Goal: Transaction & Acquisition: Purchase product/service

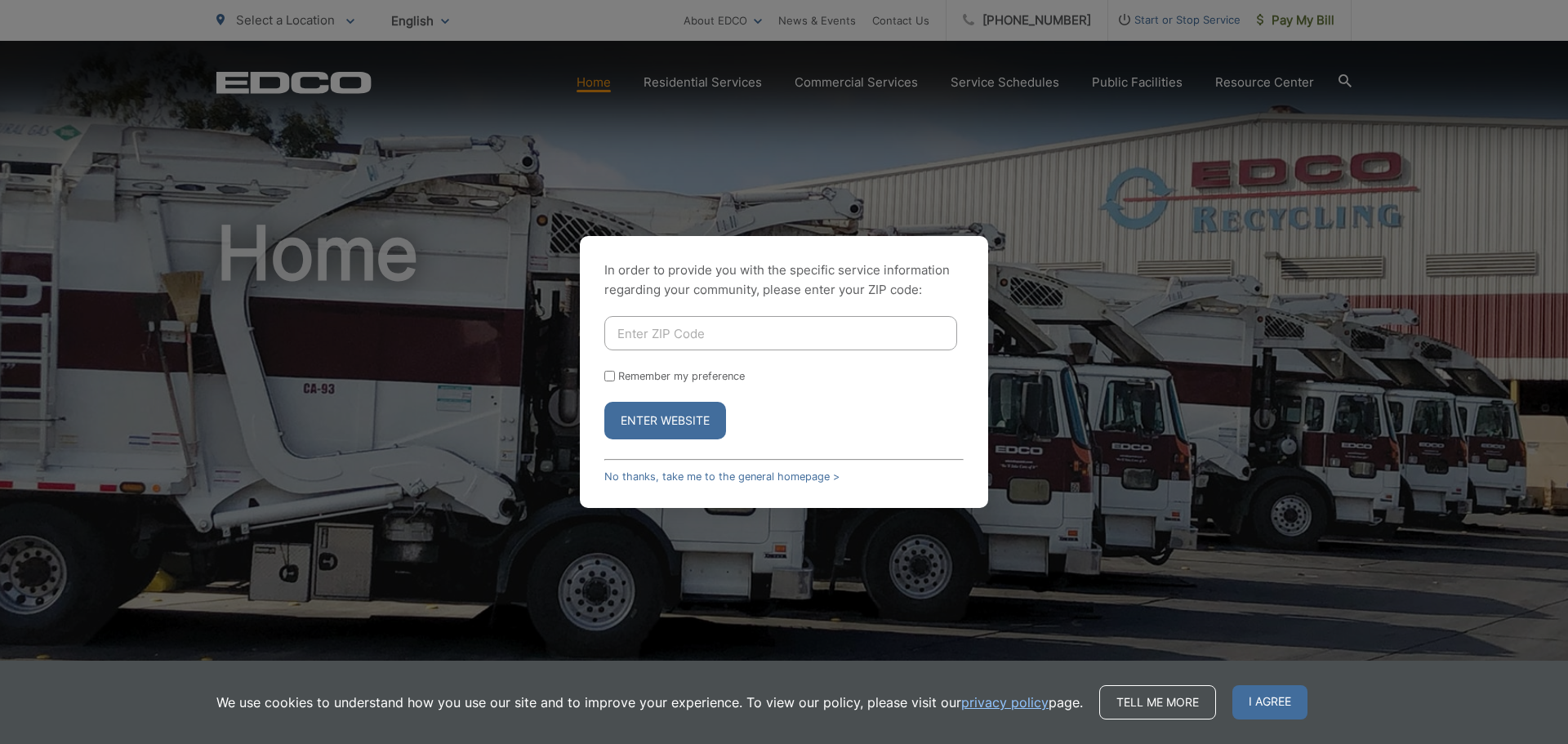
click at [630, 328] on input "Enter ZIP Code" at bounding box center [780, 333] width 353 height 34
type input "92040"
click at [690, 415] on button "Enter Website" at bounding box center [664, 421] width 122 height 37
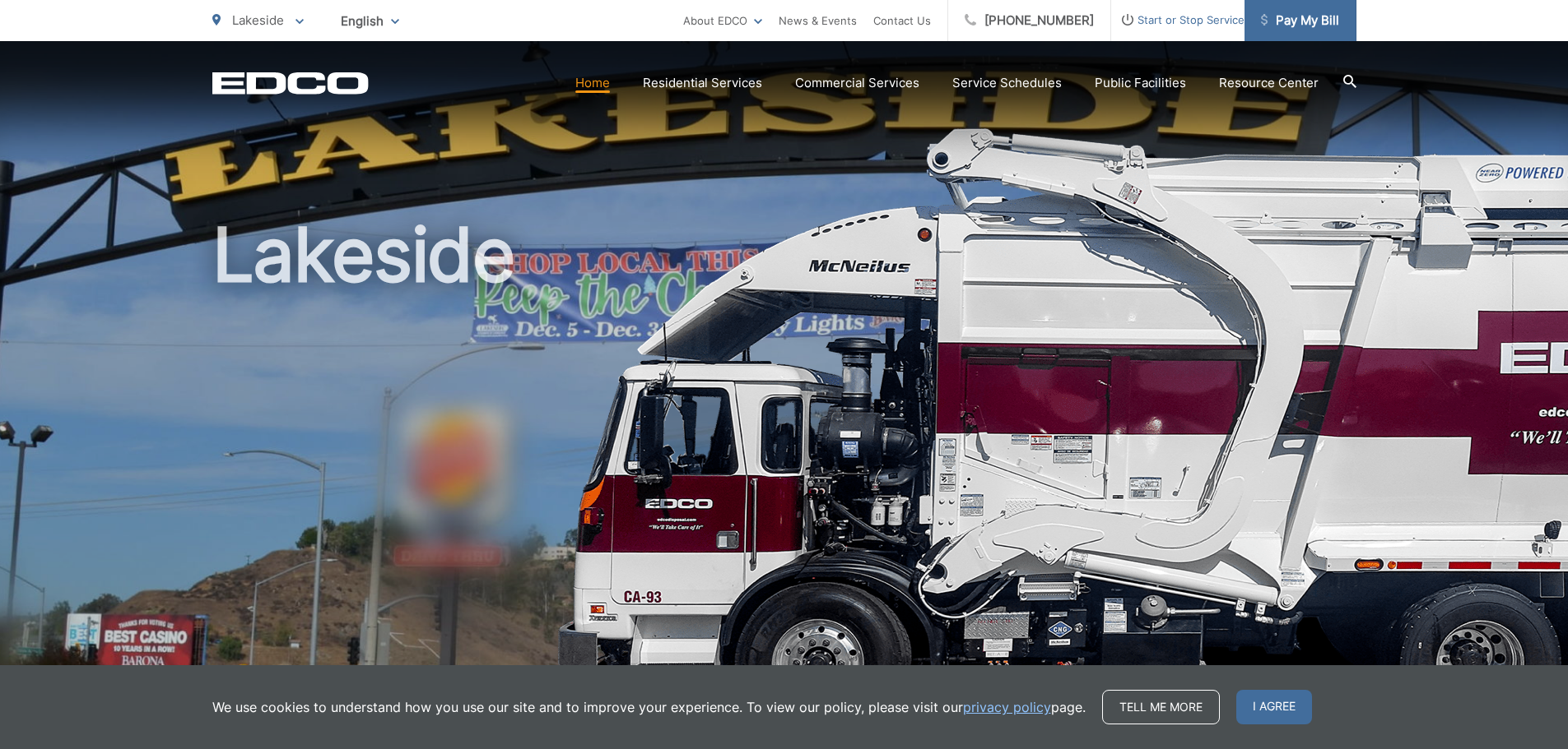
click at [1308, 15] on span "Pay My Bill" at bounding box center [1299, 20] width 78 height 20
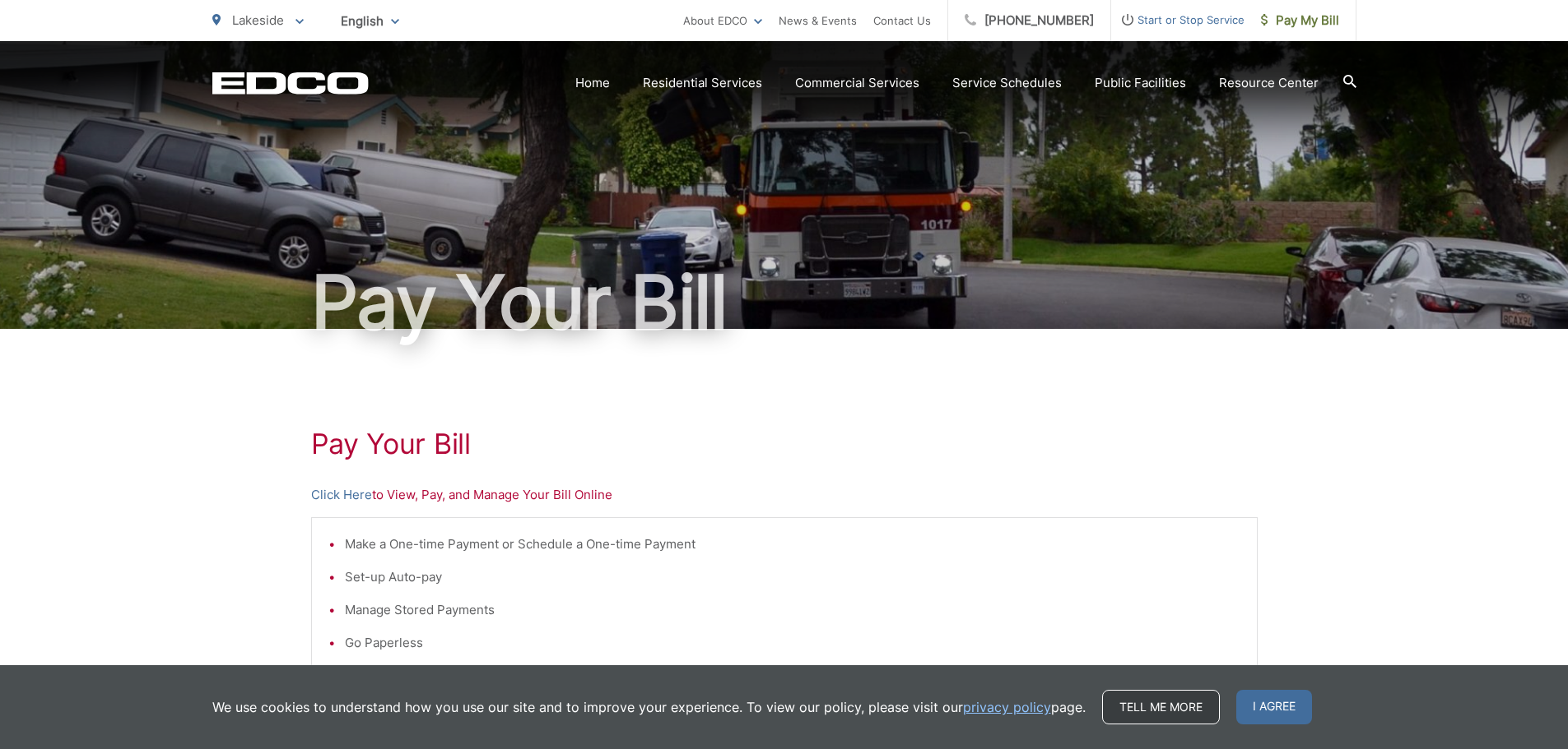
click at [1172, 703] on link "Tell me more" at bounding box center [1160, 707] width 117 height 35
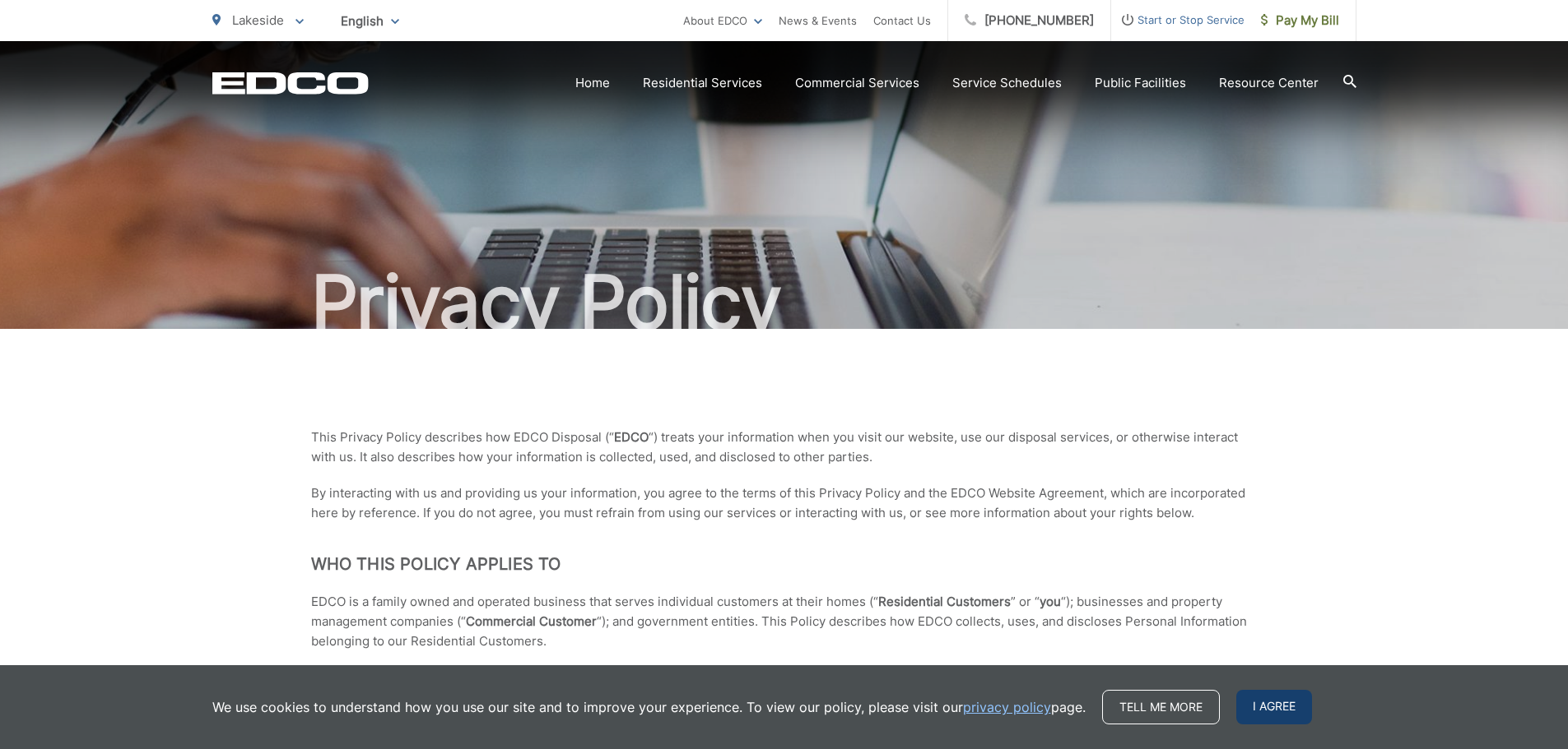
click at [1274, 701] on span "I agree" at bounding box center [1274, 707] width 76 height 35
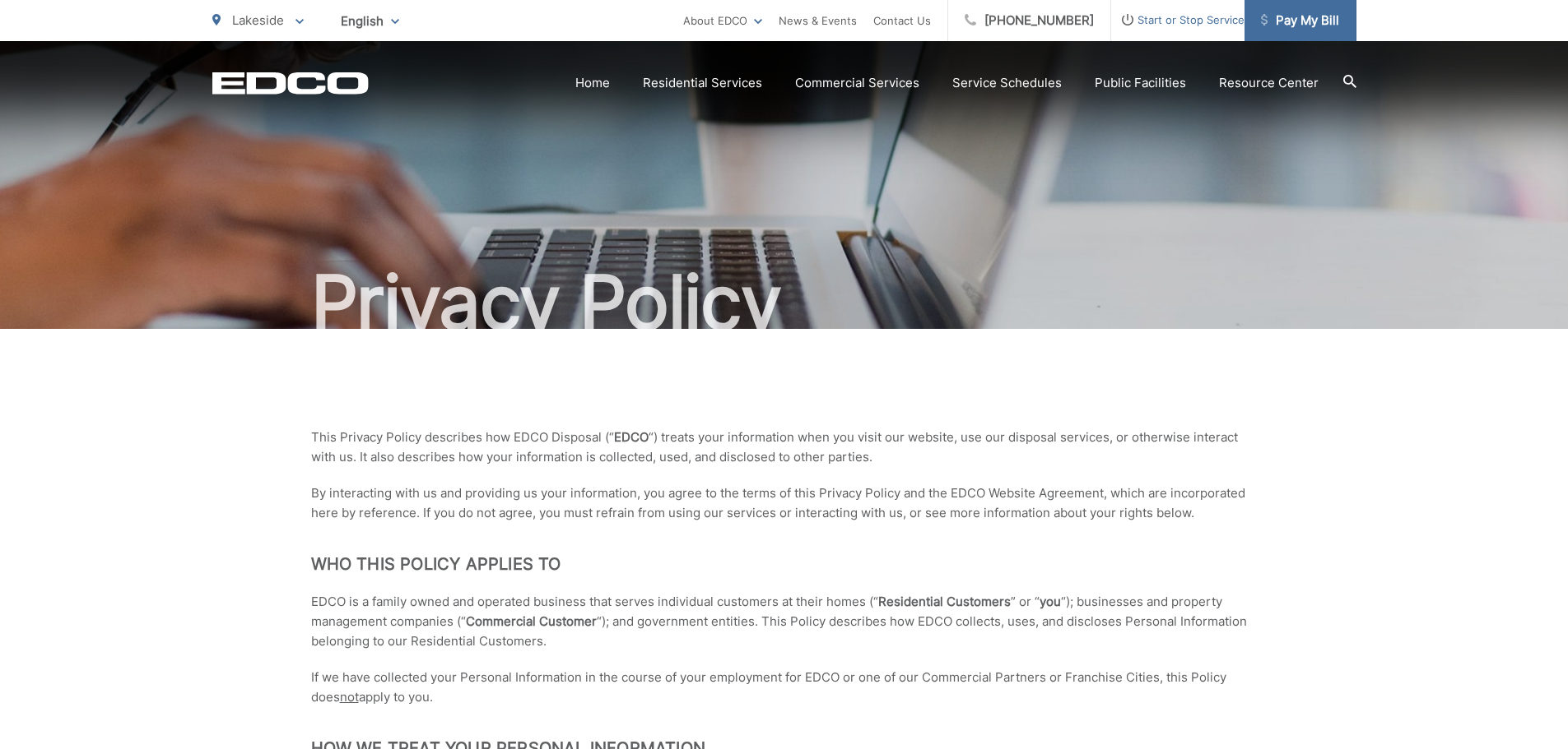
click at [1304, 13] on span "Pay My Bill" at bounding box center [1299, 20] width 78 height 20
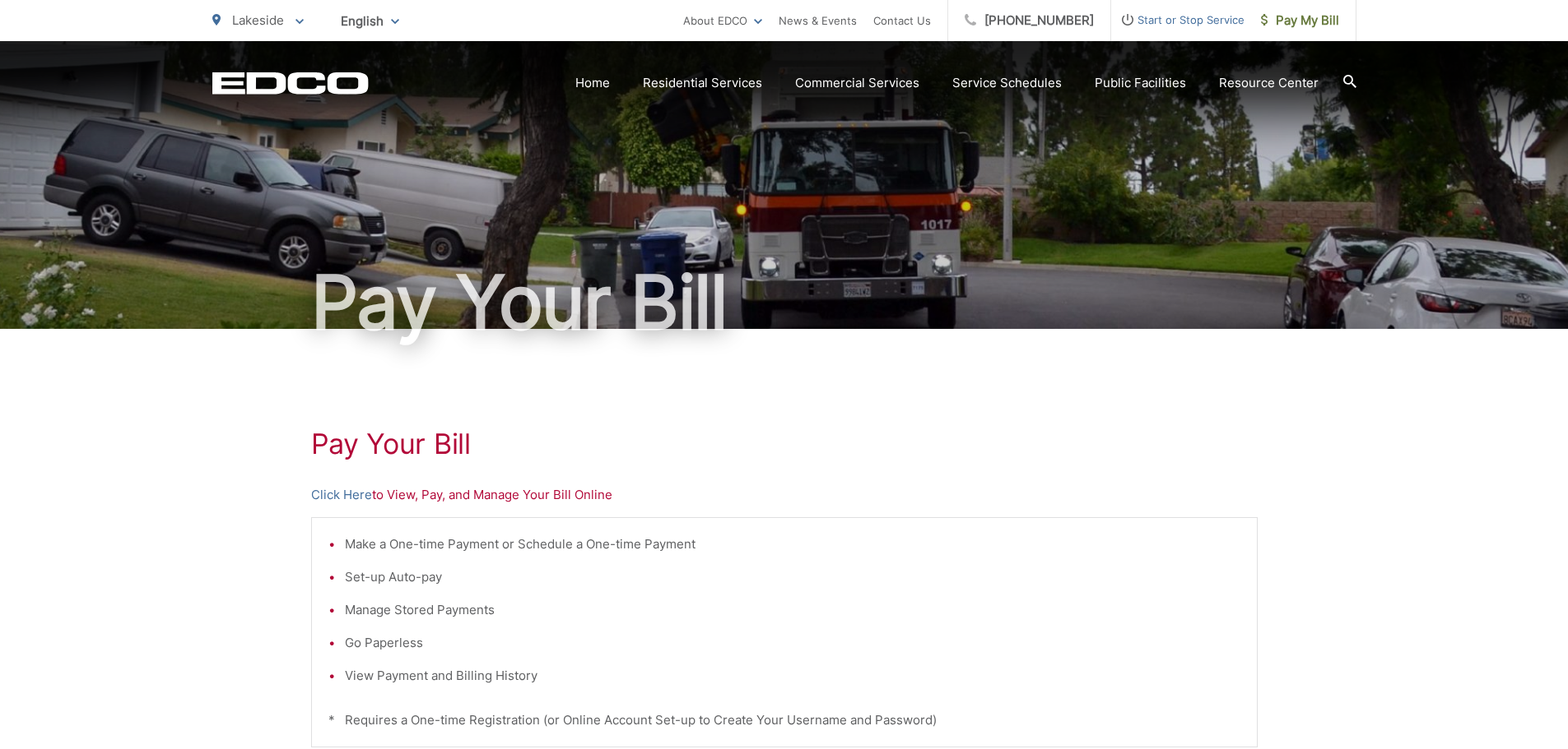
click at [1348, 79] on icon at bounding box center [1349, 82] width 13 height 13
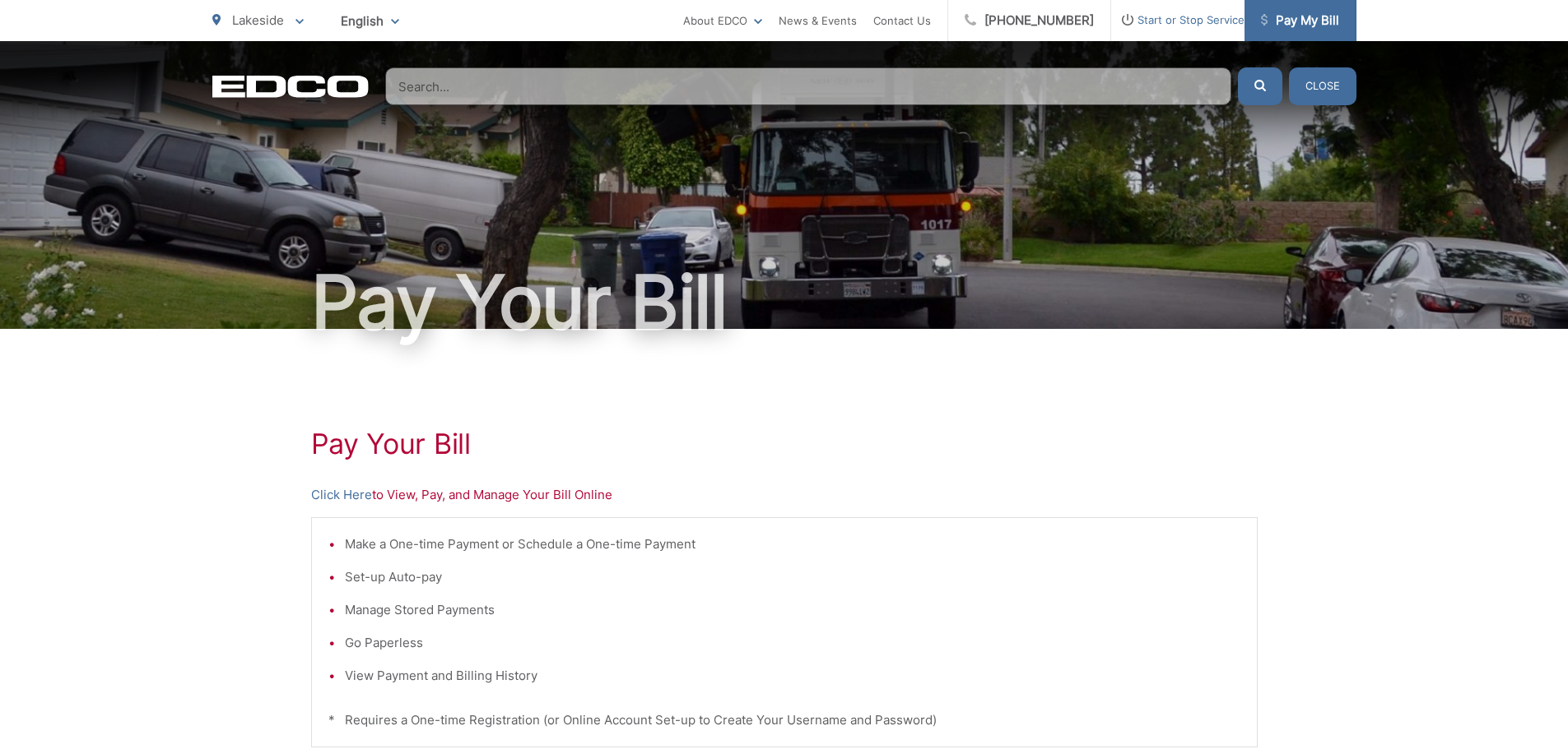
click at [1300, 17] on span "Pay My Bill" at bounding box center [1299, 20] width 78 height 20
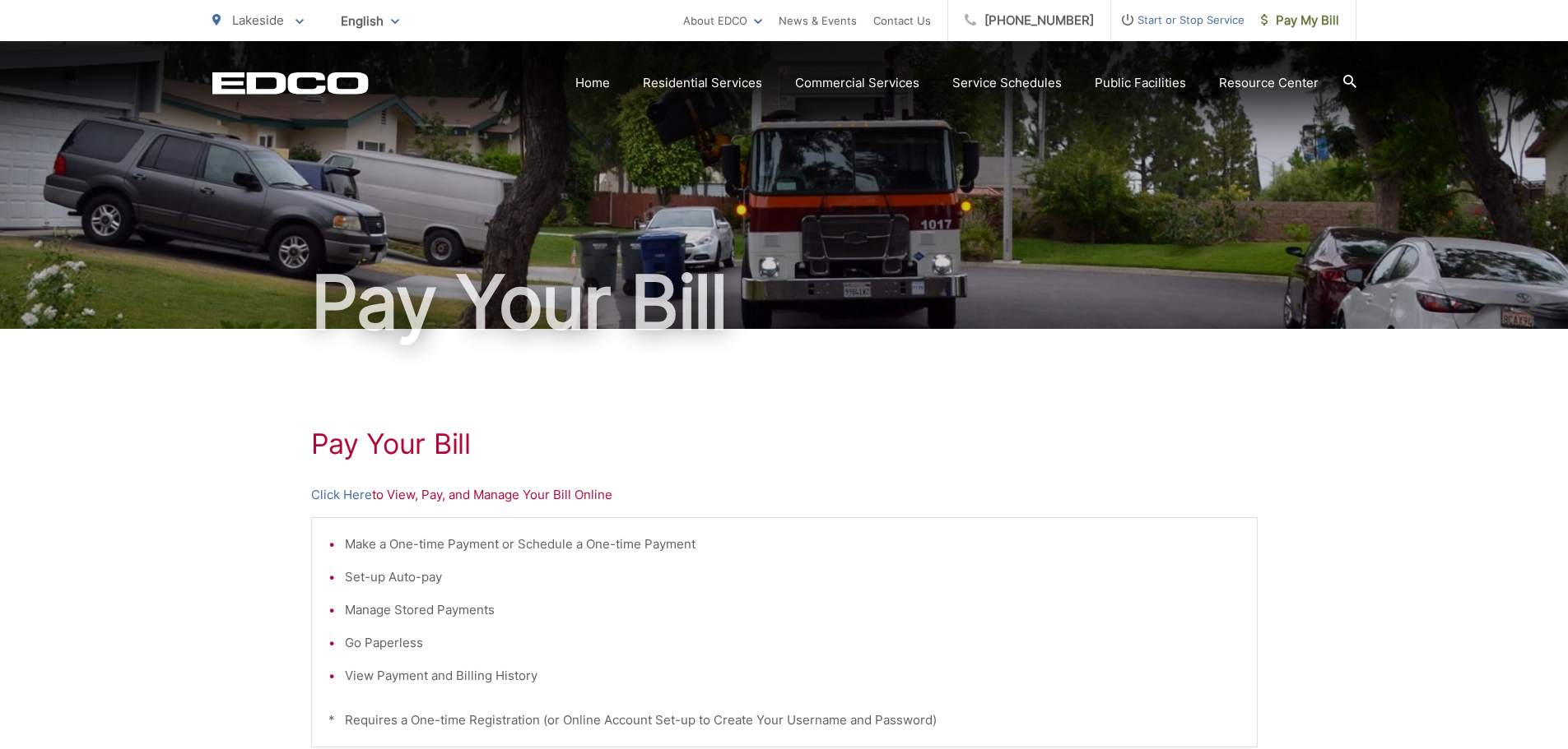
click at [379, 498] on p "Click Here to View, Pay, and Manage Your Bill Online" at bounding box center [784, 495] width 946 height 20
click at [549, 495] on p "Click Here to View, Pay, and Manage Your Bill Online" at bounding box center [784, 495] width 946 height 20
click at [695, 606] on li "Manage Stored Payments" at bounding box center [792, 610] width 896 height 20
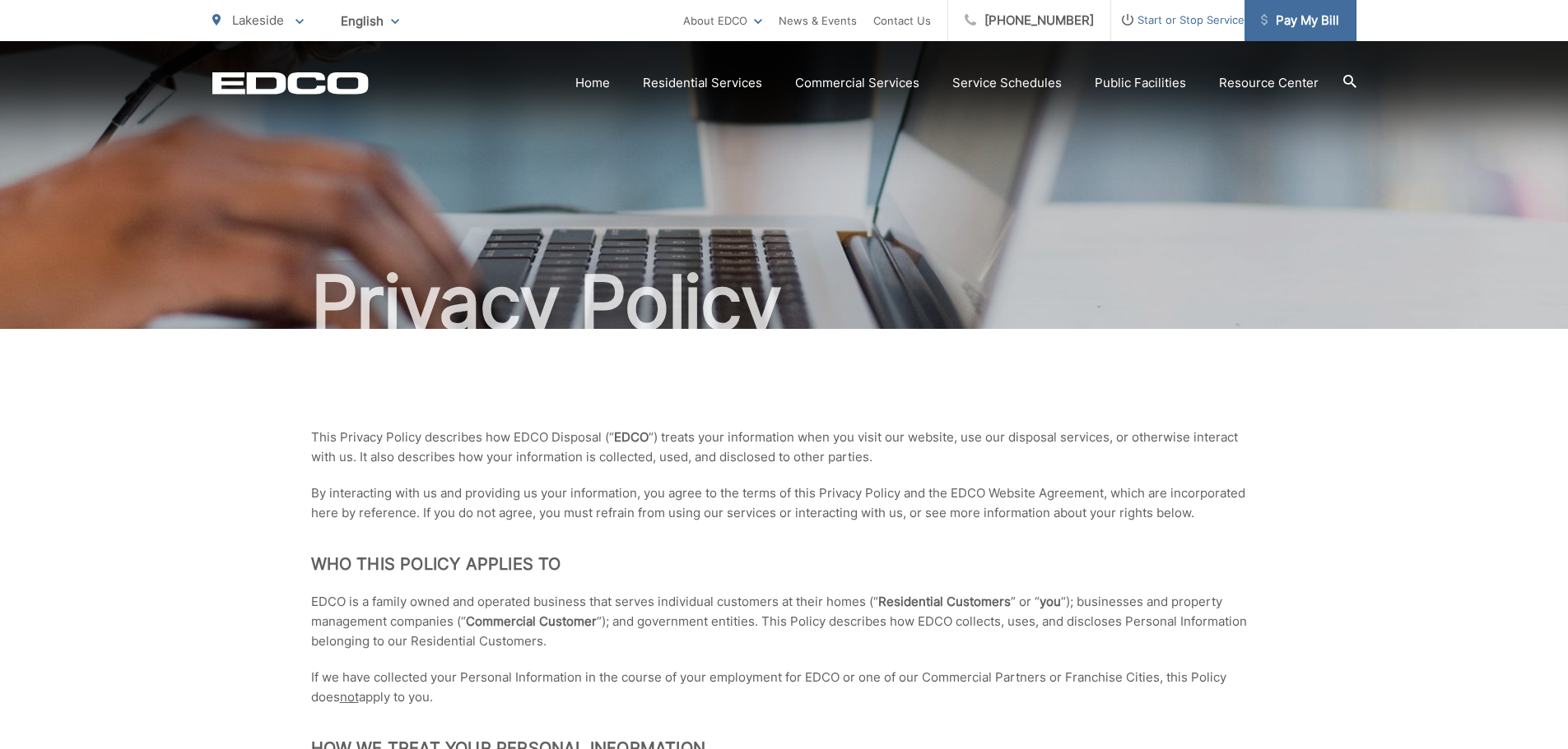
click at [1280, 17] on span "Pay My Bill" at bounding box center [1299, 20] width 78 height 20
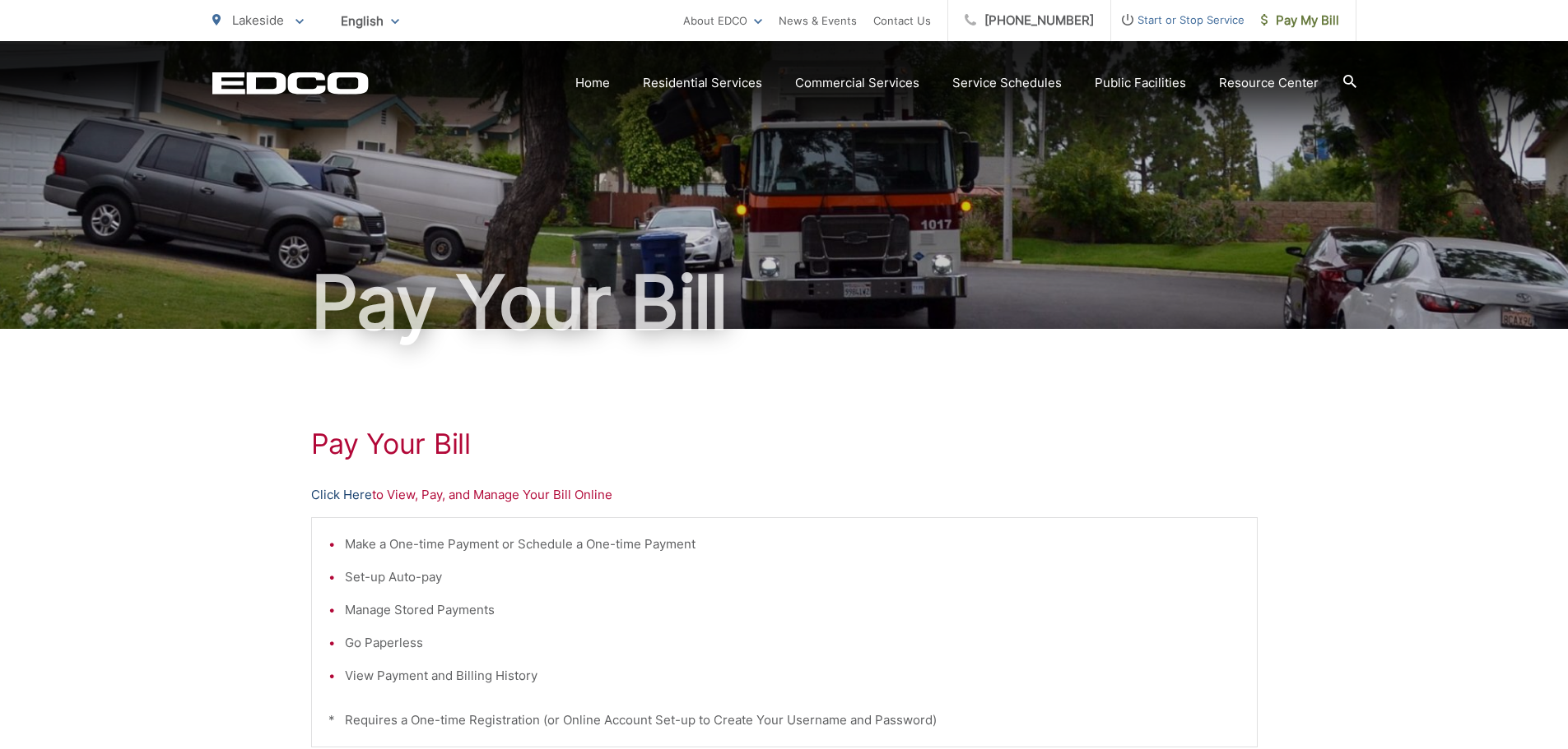
click at [350, 493] on link "Click Here" at bounding box center [341, 495] width 61 height 20
click at [366, 493] on link "Click Here" at bounding box center [341, 495] width 61 height 20
